Goal: Find specific page/section: Find specific page/section

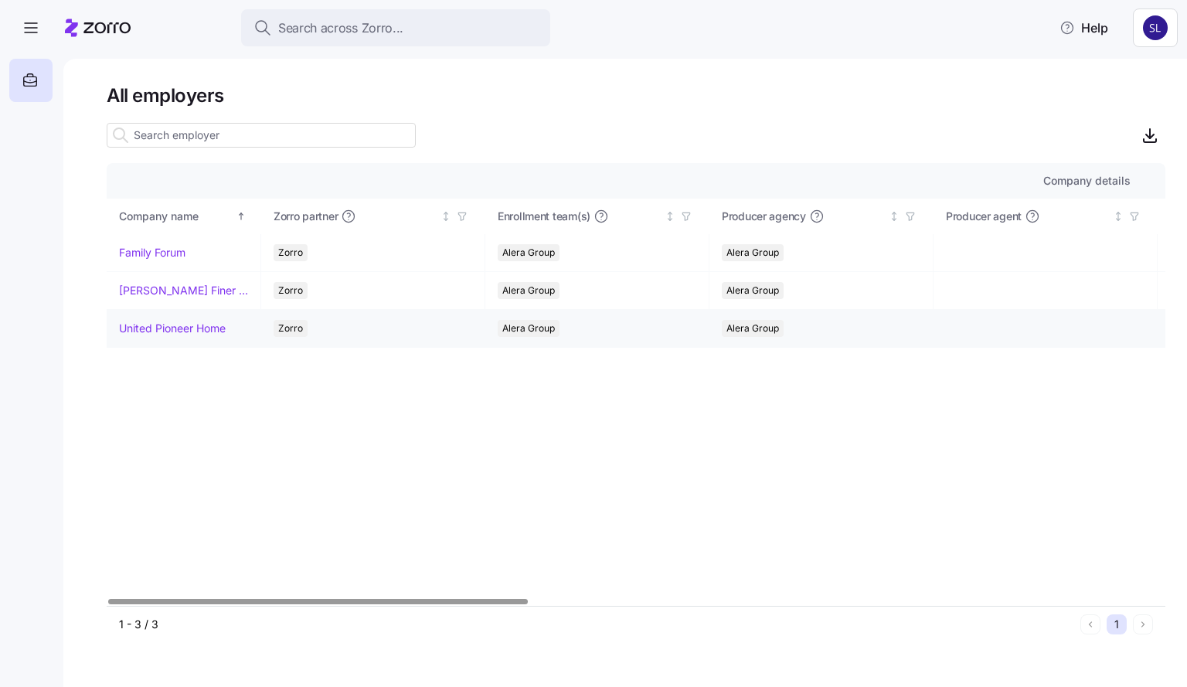
click at [186, 330] on link "United Pioneer Home" at bounding box center [172, 328] width 107 height 15
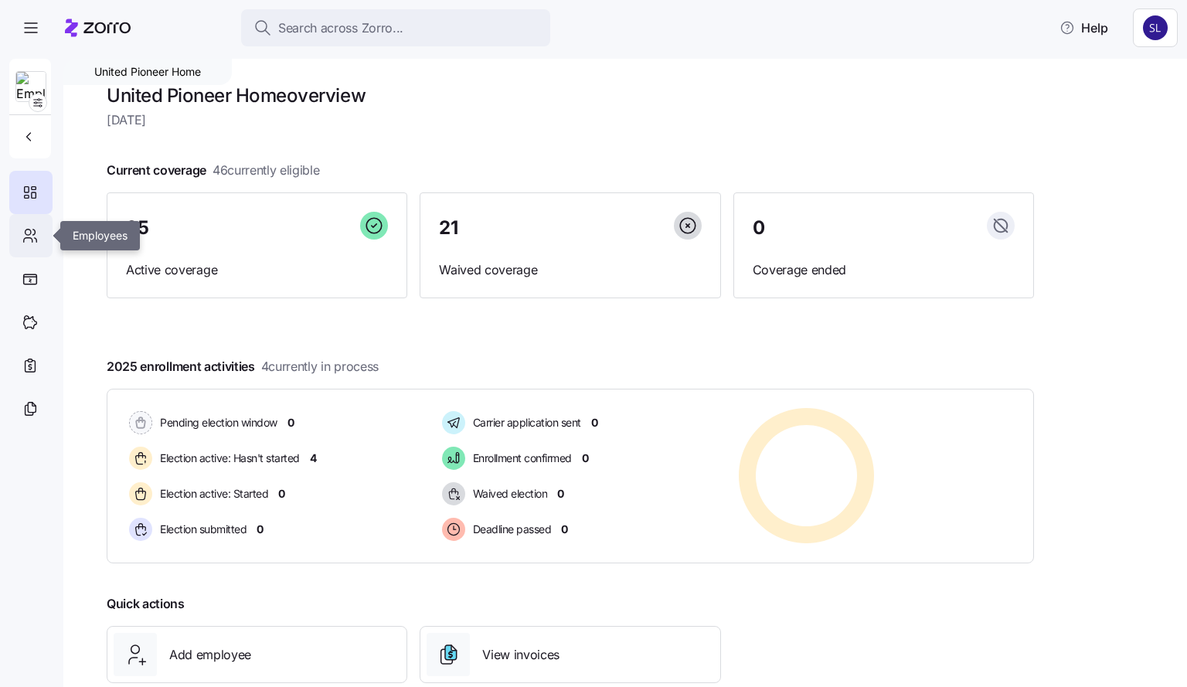
click at [14, 245] on div at bounding box center [30, 235] width 43 height 43
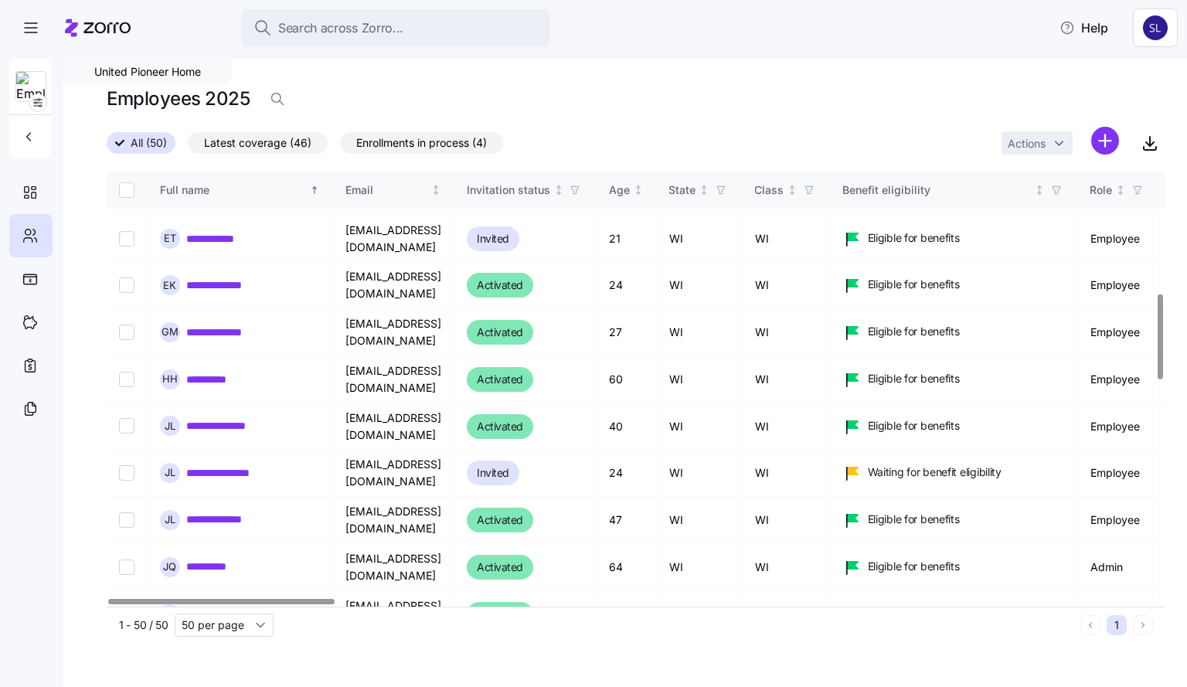
scroll to position [773, 0]
